Goal: Task Accomplishment & Management: Manage account settings

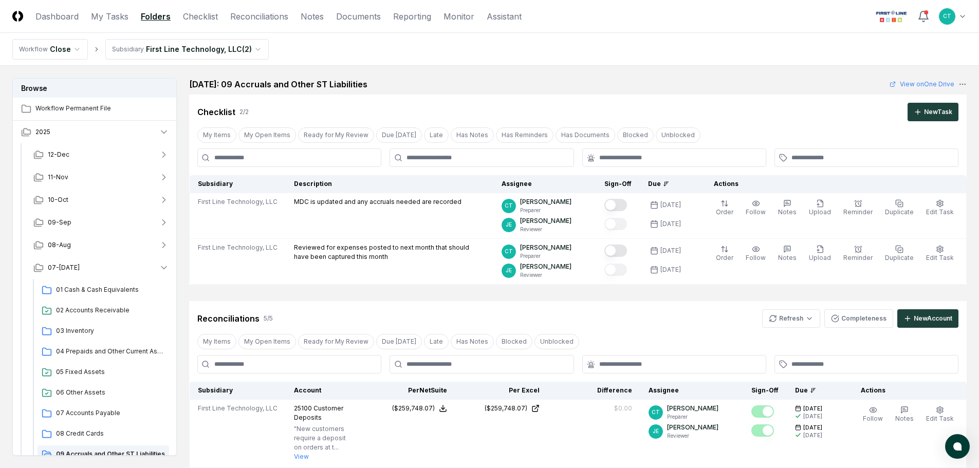
scroll to position [154, 0]
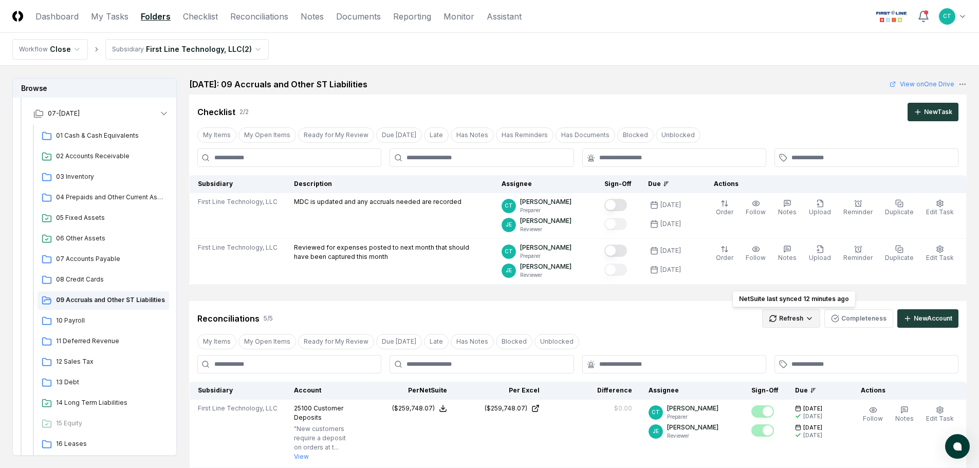
click at [781, 315] on html "CloseCore Dashboard My Tasks Folders Checklist Reconciliations Notes Documents …" at bounding box center [489, 449] width 979 height 899
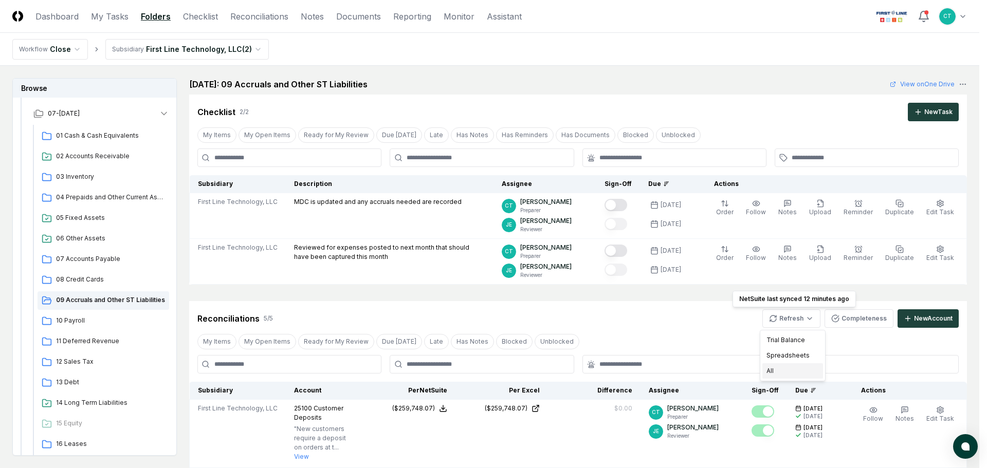
click at [786, 370] on div "All" at bounding box center [792, 370] width 61 height 15
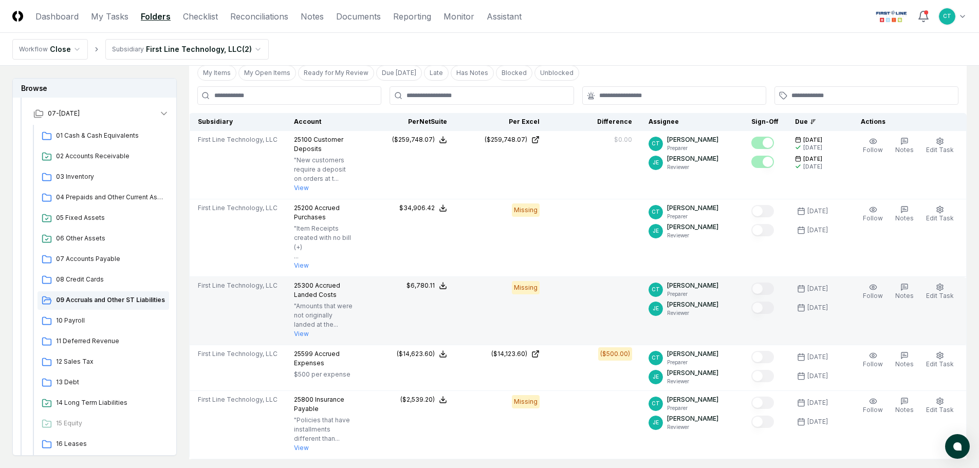
scroll to position [308, 0]
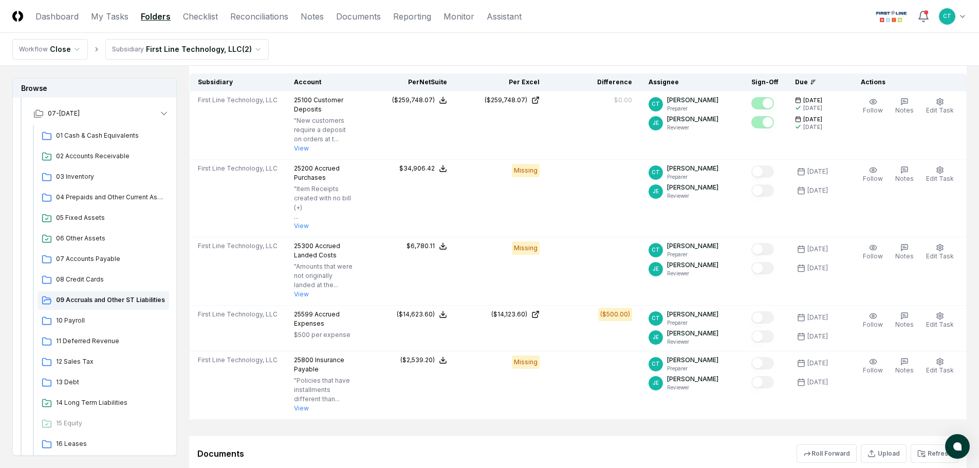
click at [300, 48] on nav "Workflow Close Subsidiary First Line Technology, LLC ( 2 )" at bounding box center [489, 49] width 979 height 33
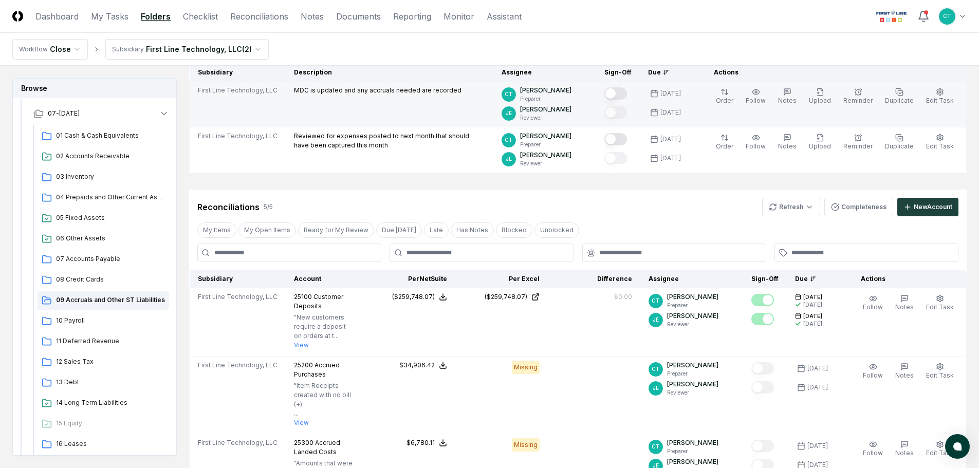
scroll to position [103, 0]
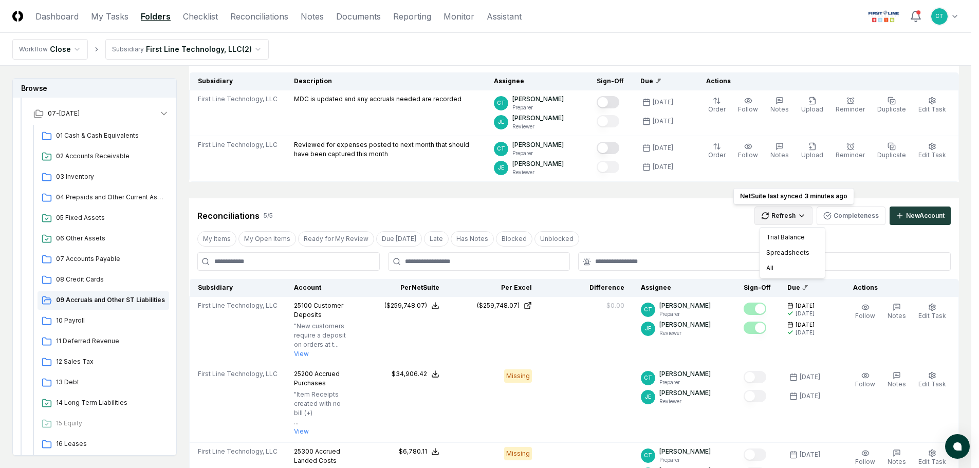
click at [797, 213] on html "CloseCore Dashboard My Tasks Folders Checklist Reconciliations Notes Documents …" at bounding box center [489, 366] width 979 height 939
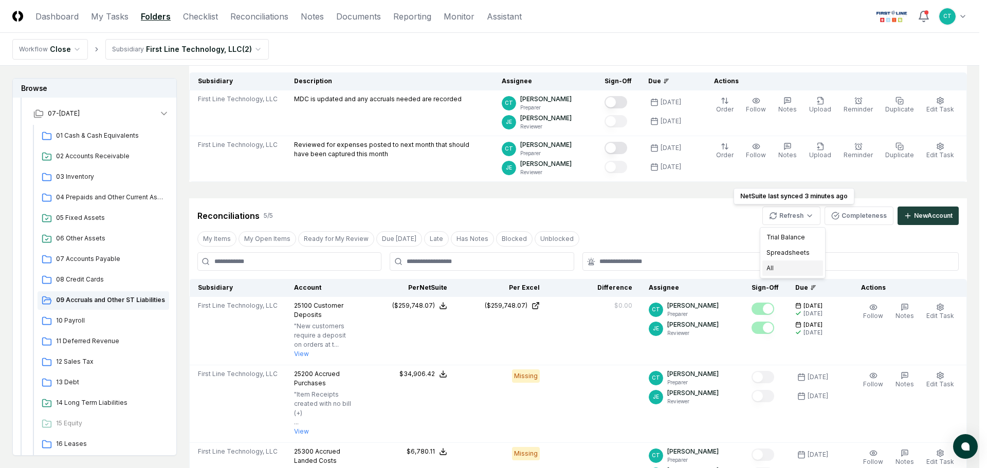
click at [779, 264] on div "All" at bounding box center [792, 268] width 61 height 15
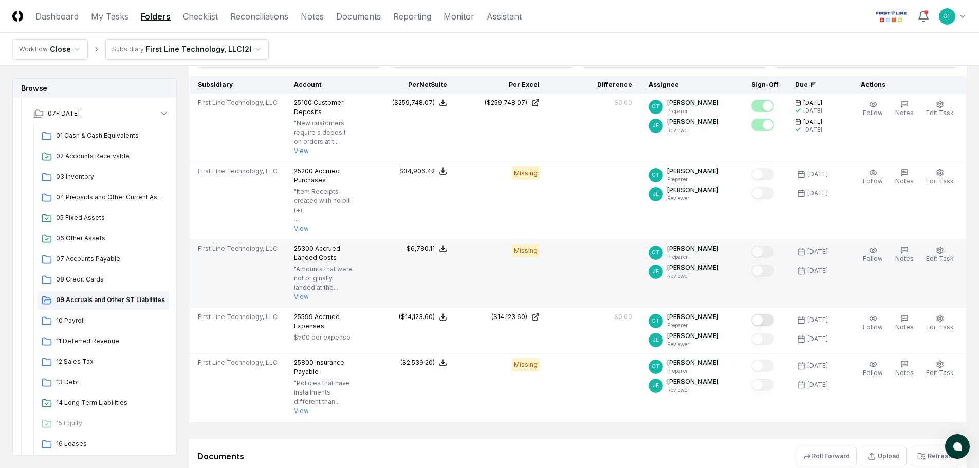
scroll to position [308, 0]
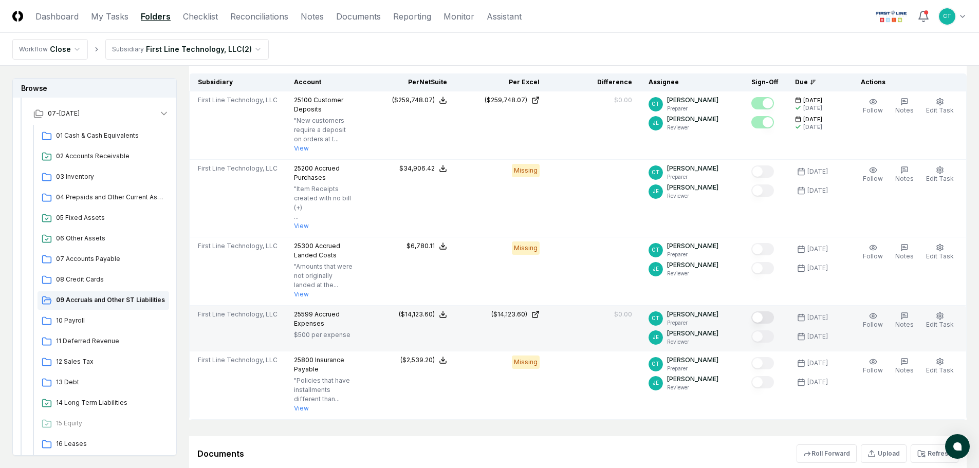
click at [771, 311] on button "Mark complete" at bounding box center [762, 317] width 23 height 12
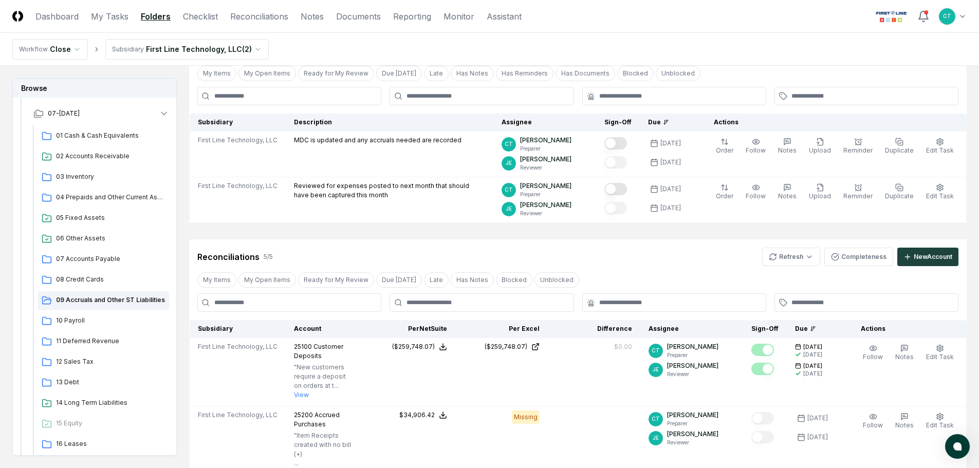
scroll to position [0, 0]
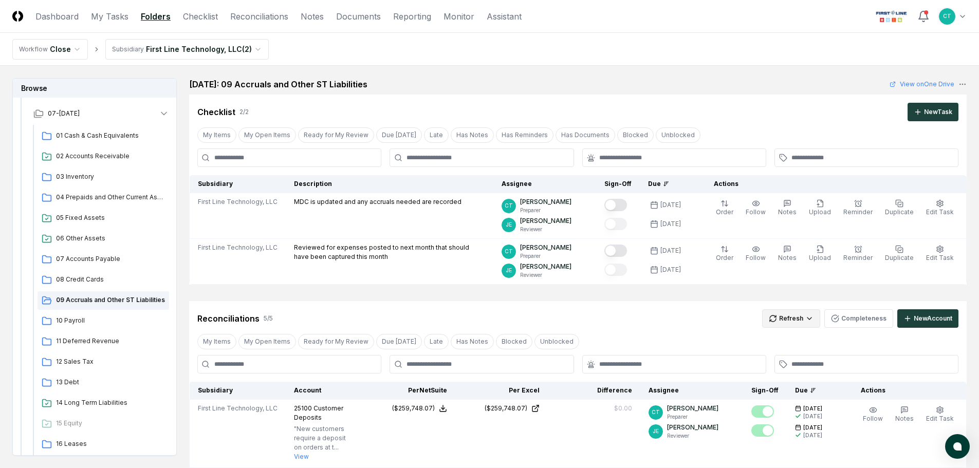
click at [786, 319] on html "CloseCore Dashboard My Tasks Folders Checklist Reconciliations Notes Documents …" at bounding box center [489, 463] width 979 height 926
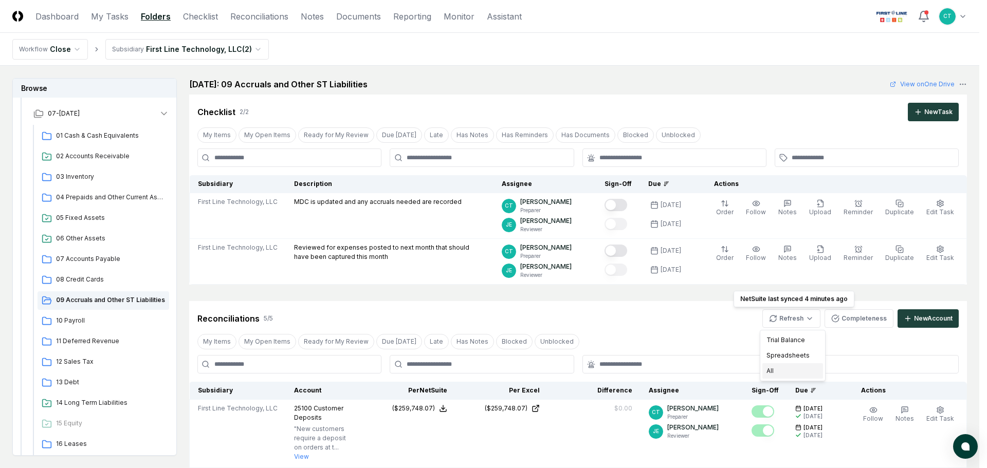
click at [772, 367] on div "All" at bounding box center [792, 370] width 61 height 15
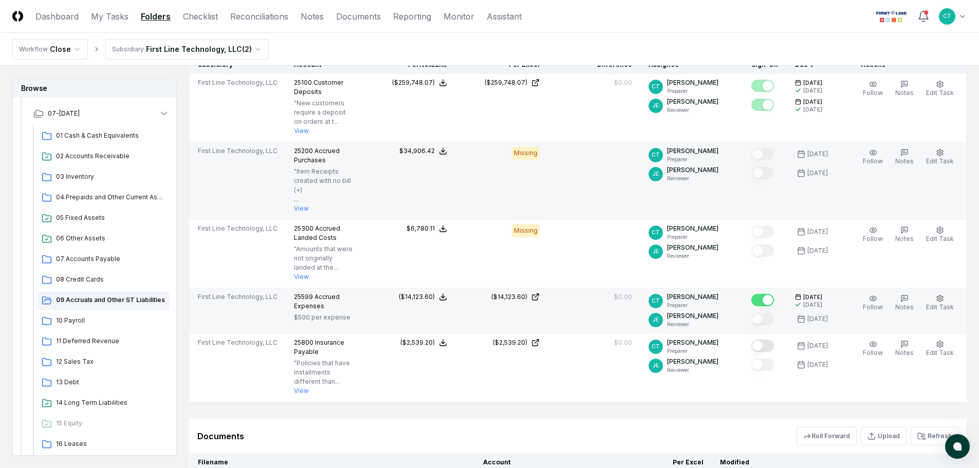
scroll to position [360, 0]
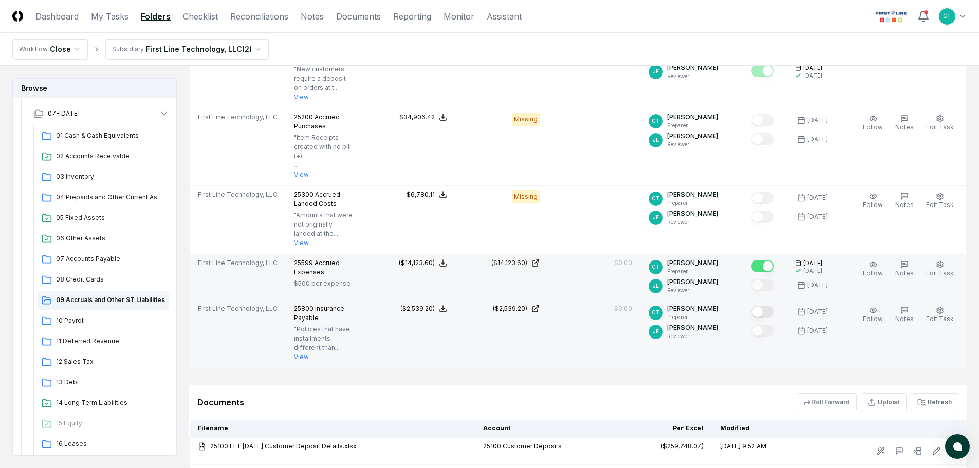
click at [771, 306] on button "Mark complete" at bounding box center [762, 312] width 23 height 12
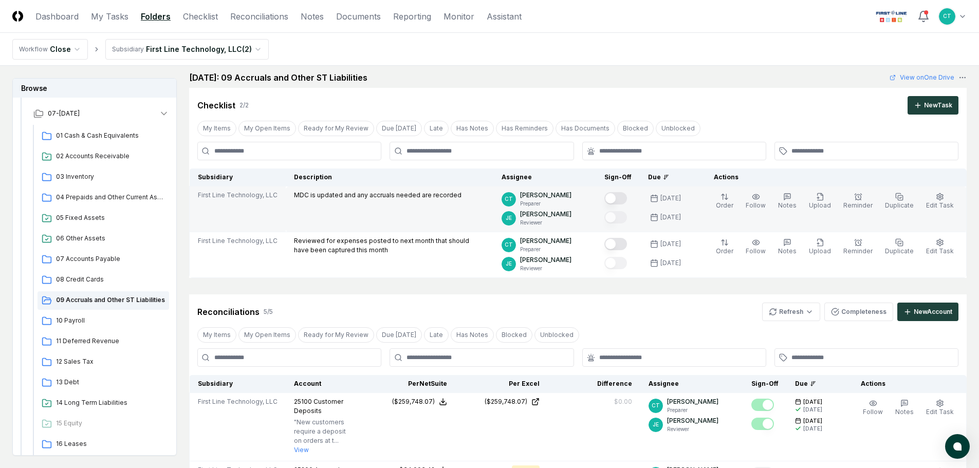
scroll to position [0, 0]
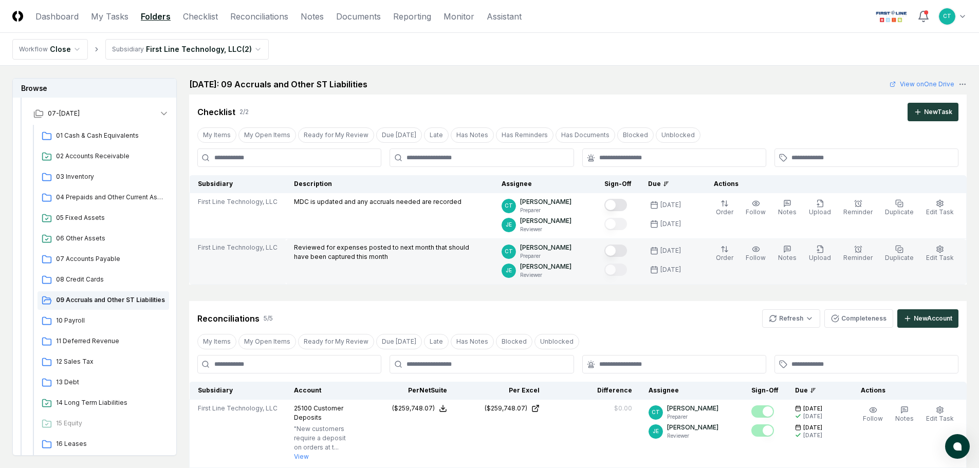
click at [627, 252] on button "Mark complete" at bounding box center [615, 251] width 23 height 12
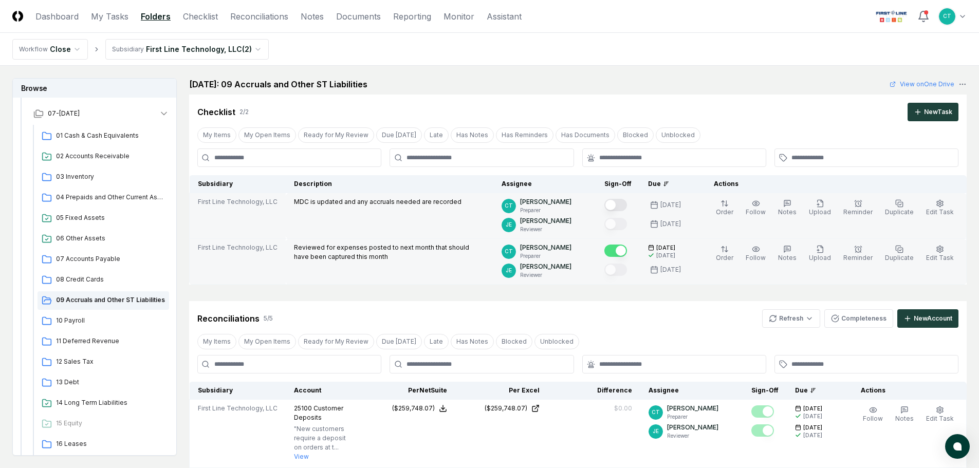
click at [627, 205] on button "Mark complete" at bounding box center [615, 205] width 23 height 12
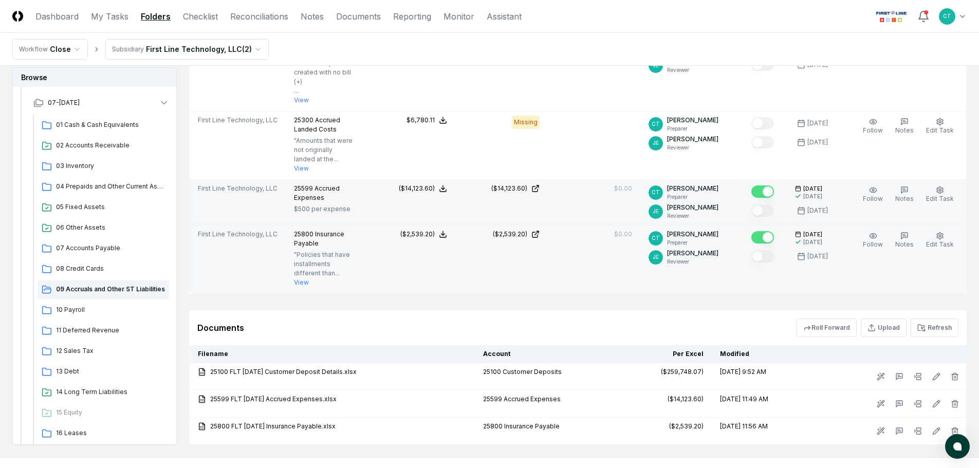
scroll to position [463, 0]
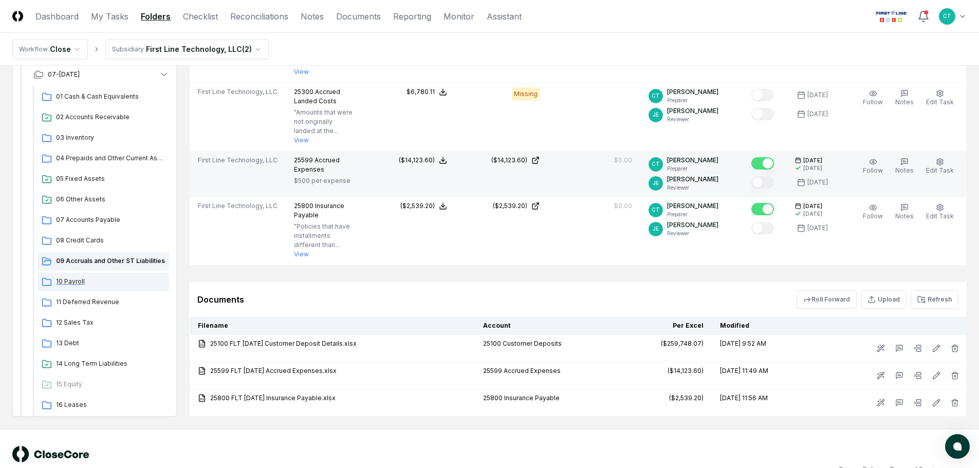
click at [69, 277] on span "10 Payroll" at bounding box center [110, 281] width 109 height 9
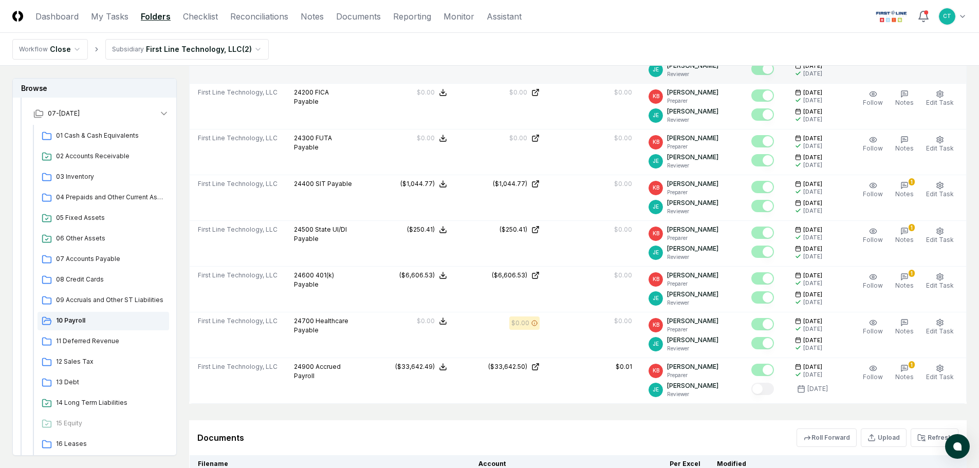
scroll to position [360, 0]
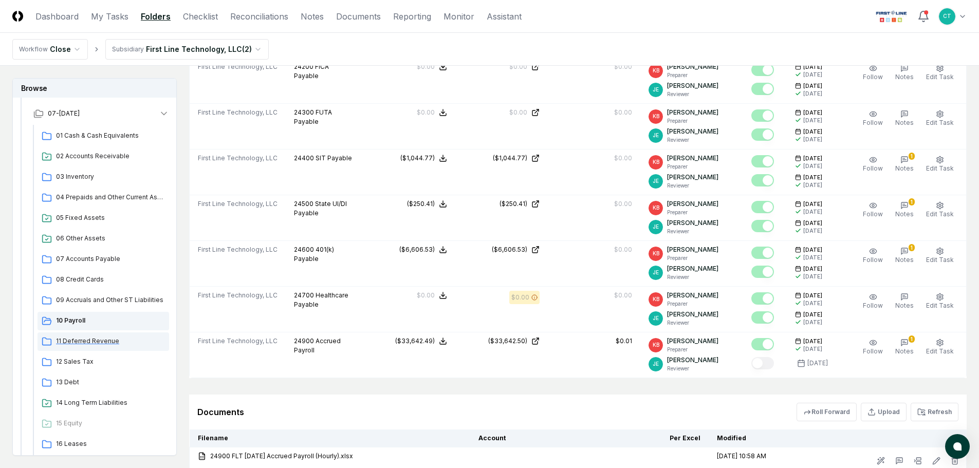
click at [87, 341] on span "11 Deferred Revenue" at bounding box center [110, 341] width 109 height 9
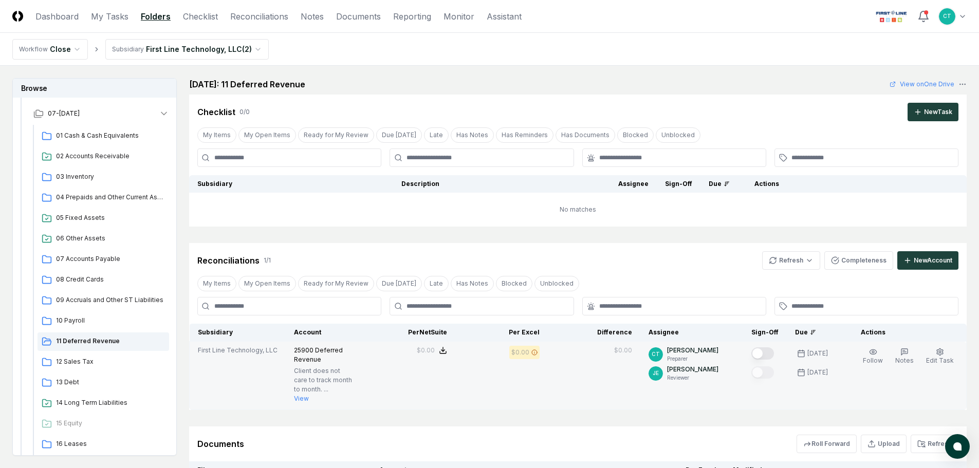
click at [773, 352] on button "Mark complete" at bounding box center [762, 353] width 23 height 12
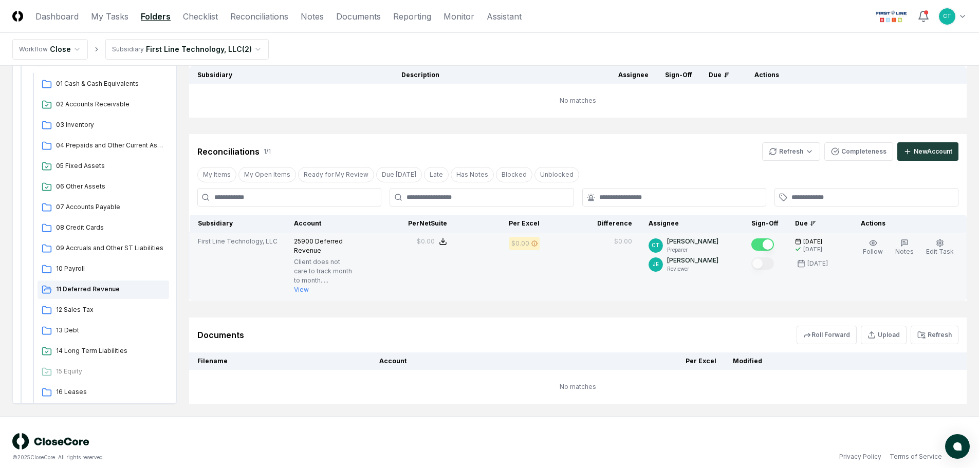
scroll to position [119, 0]
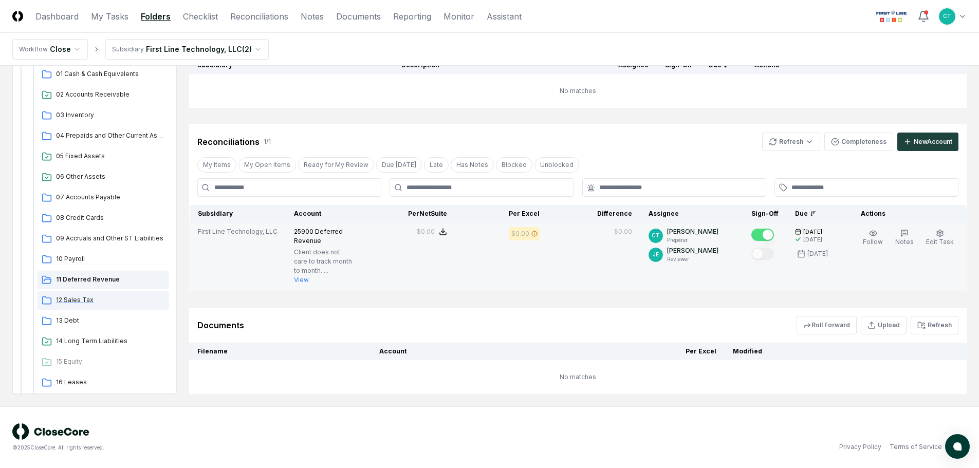
click at [73, 299] on span "12 Sales Tax" at bounding box center [110, 300] width 109 height 9
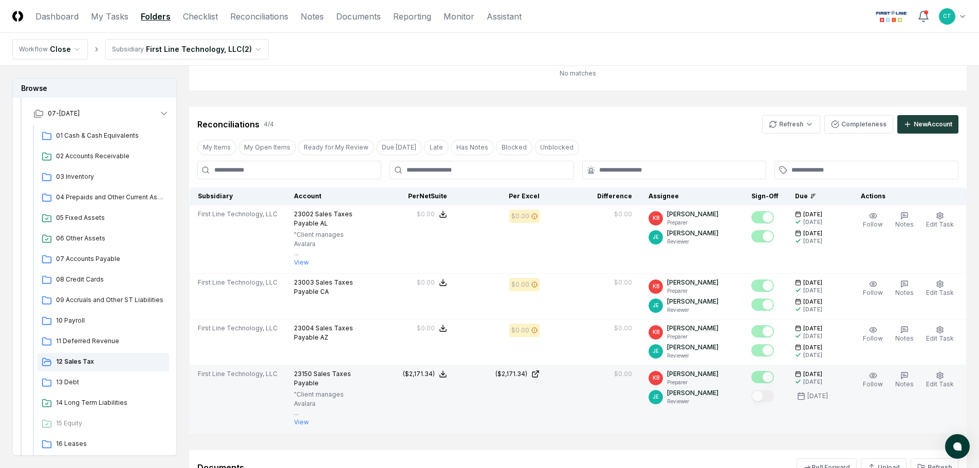
scroll to position [154, 0]
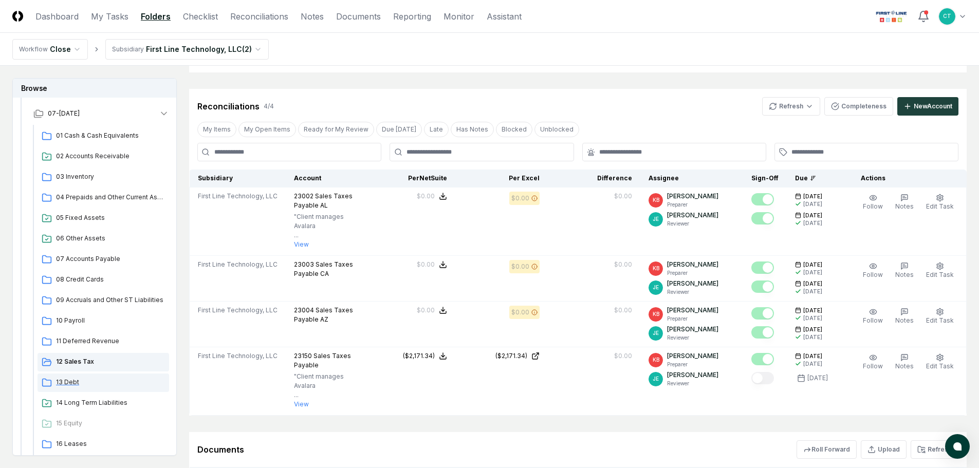
click at [67, 383] on span "13 Debt" at bounding box center [110, 382] width 109 height 9
